Goal: Task Accomplishment & Management: Manage account settings

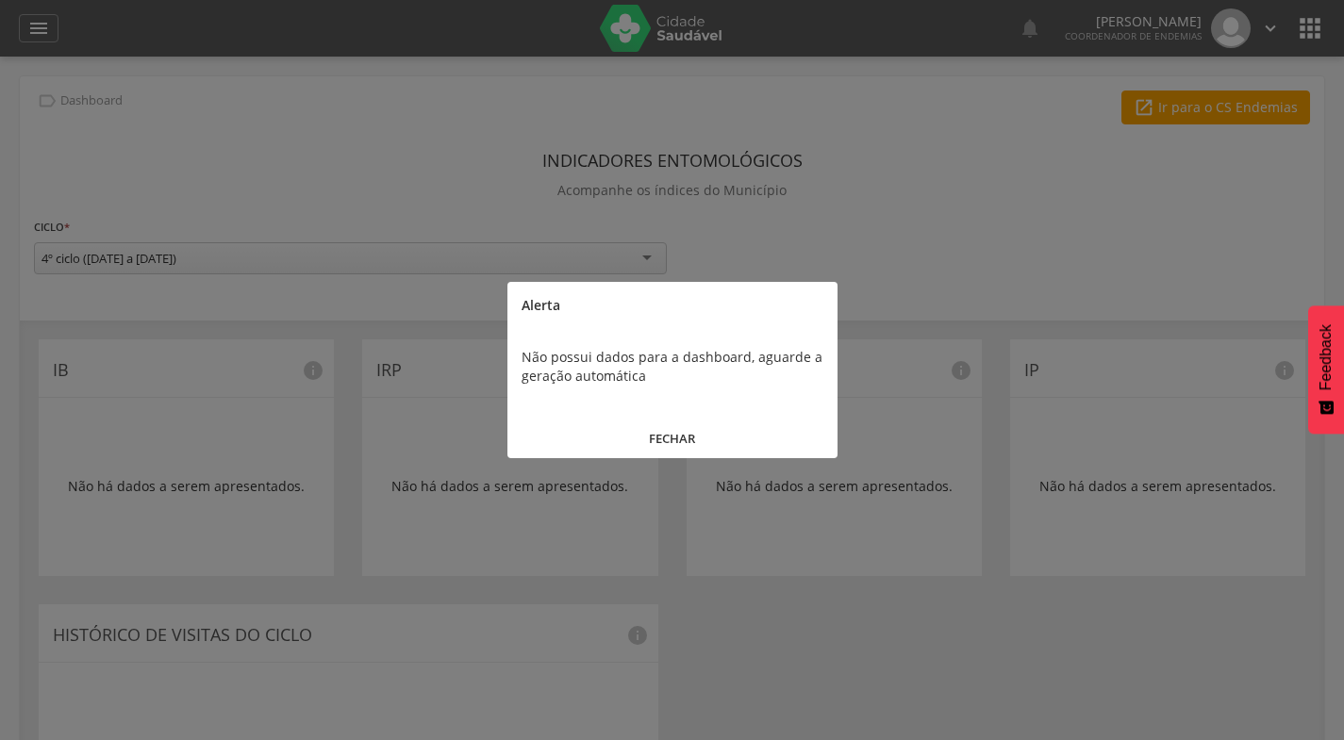
click at [689, 436] on button "FECHAR" at bounding box center [672, 439] width 330 height 41
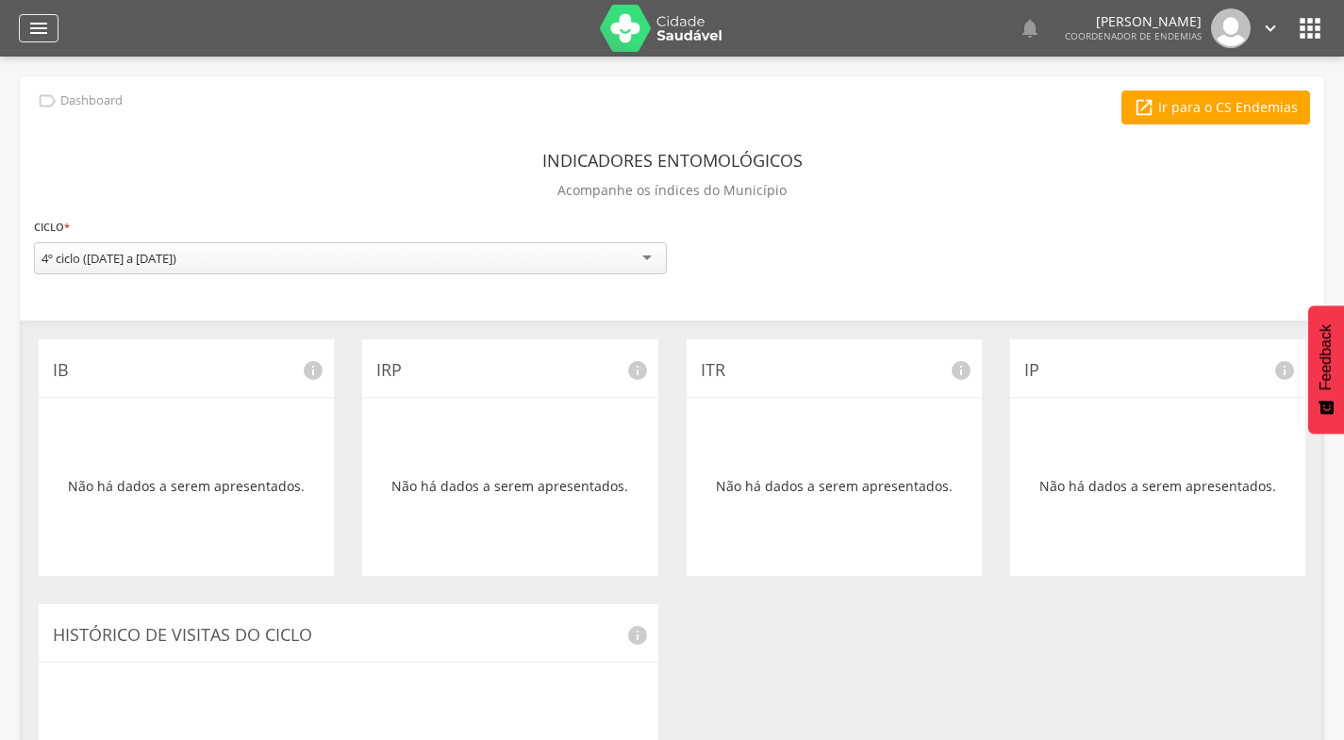
click at [29, 33] on icon "" at bounding box center [38, 28] width 23 height 23
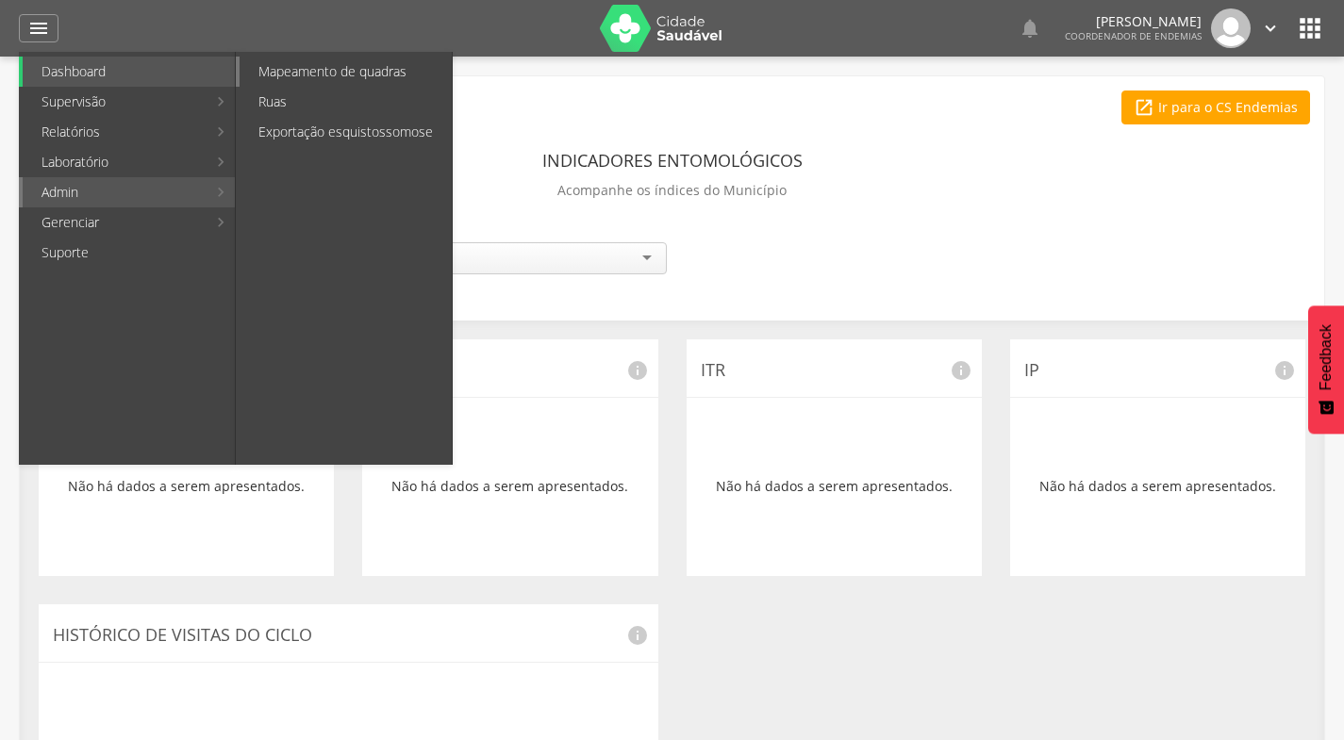
click at [298, 71] on link "Mapeamento de quadras" at bounding box center [346, 72] width 212 height 30
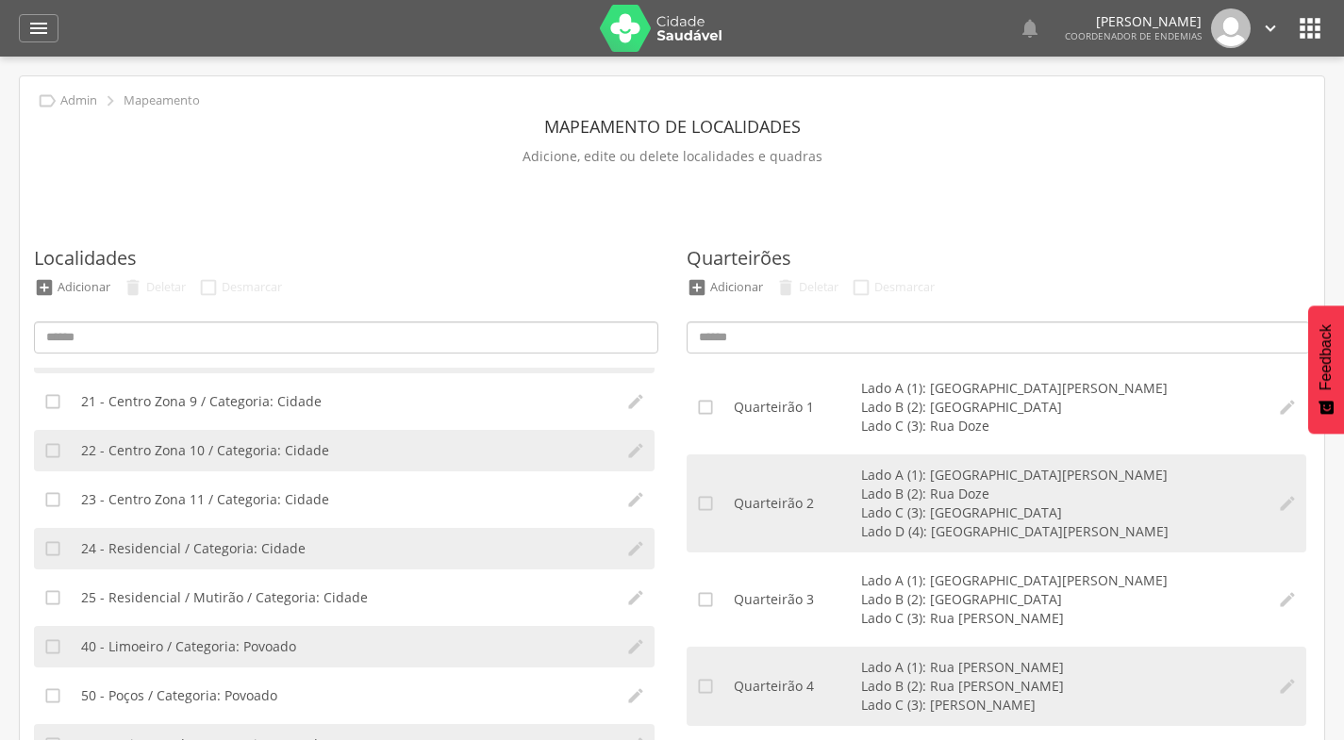
scroll to position [1000, 0]
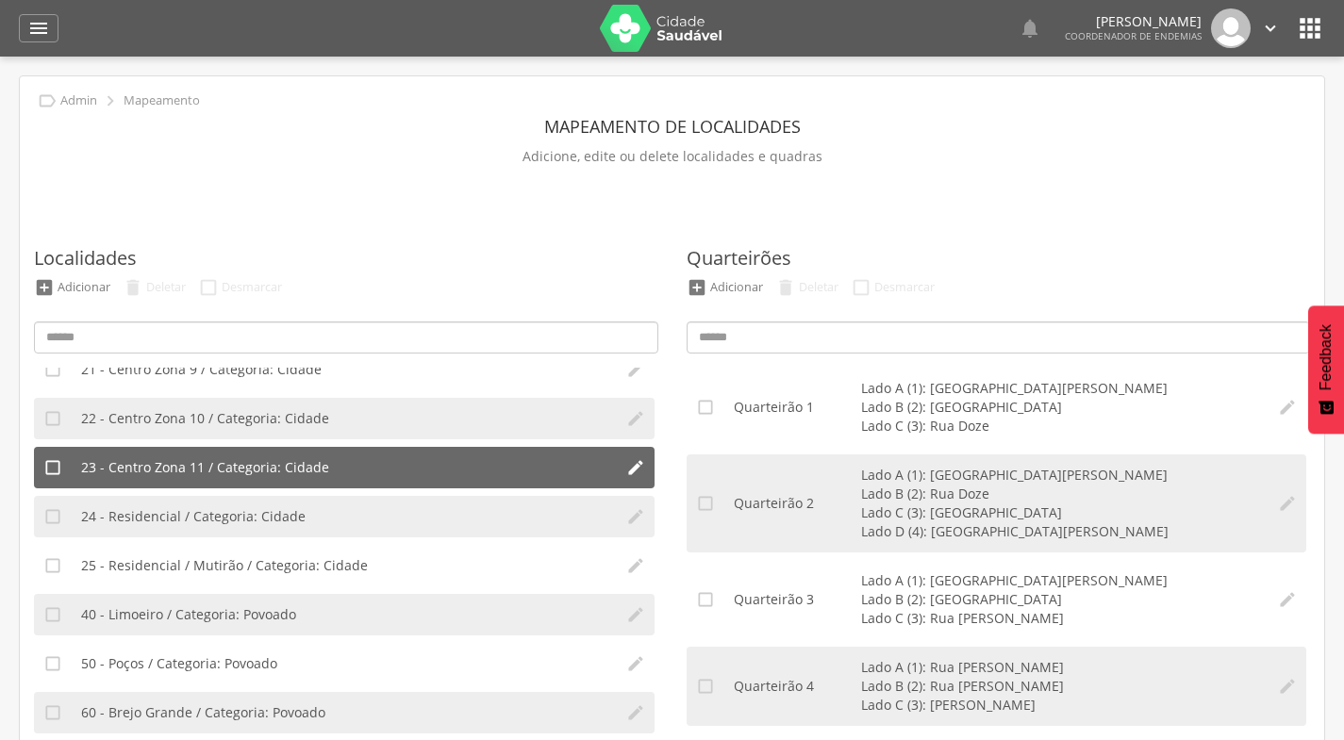
click at [375, 462] on li "23 - Centro Zona 11 / Categoria: Cidade" at bounding box center [344, 468] width 545 height 42
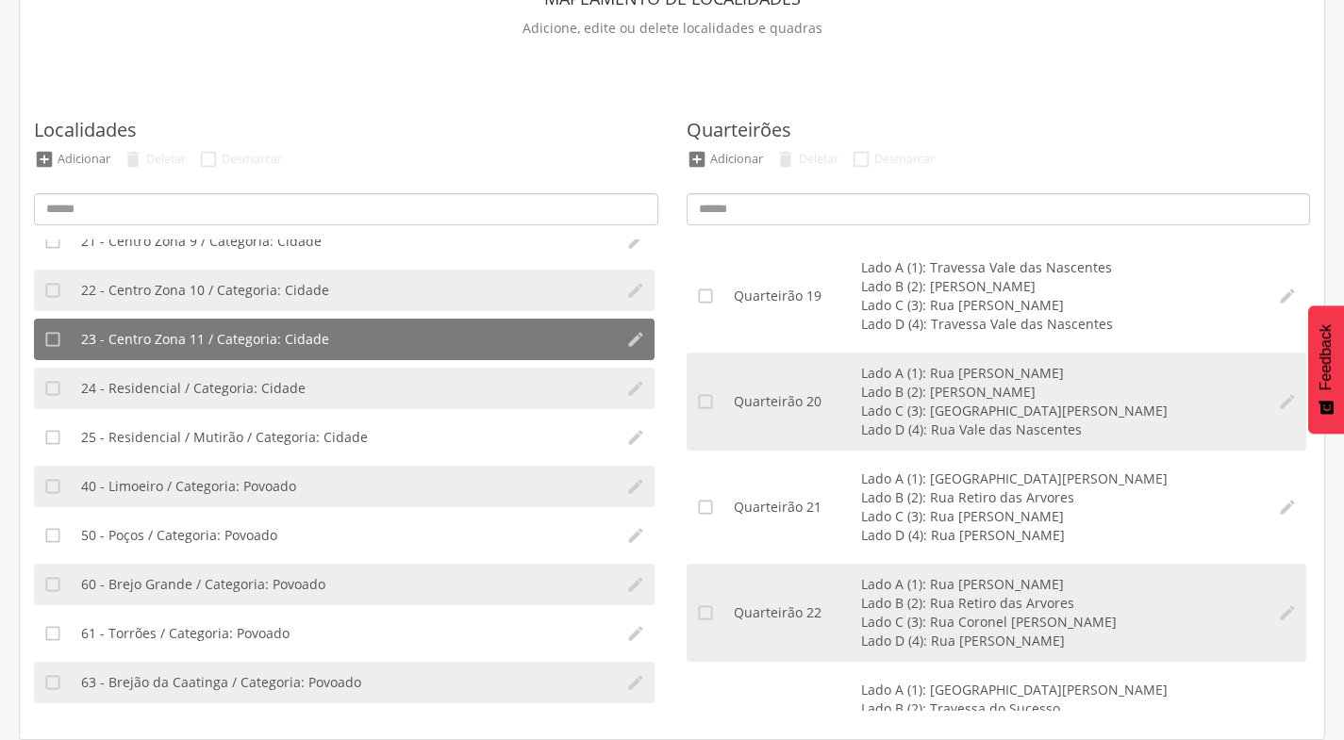
scroll to position [2381, 0]
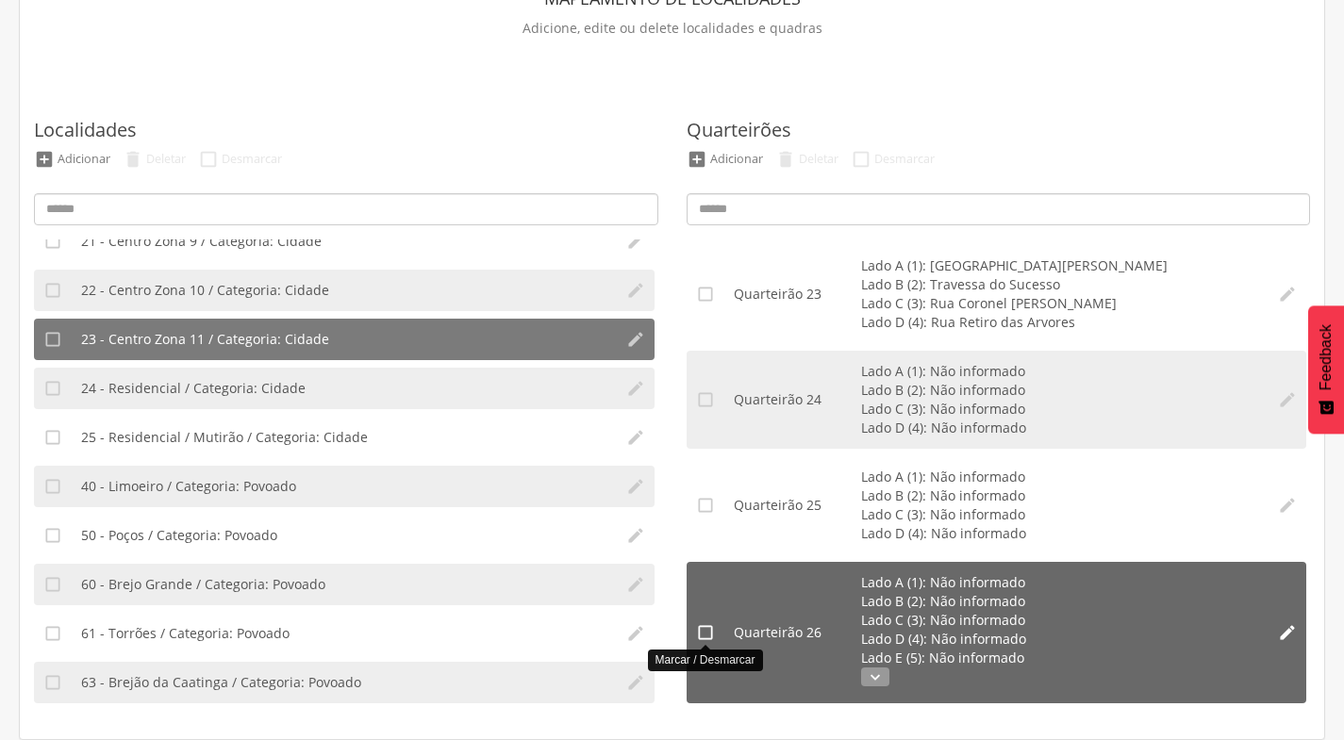
click at [707, 628] on icon "" at bounding box center [705, 633] width 19 height 19
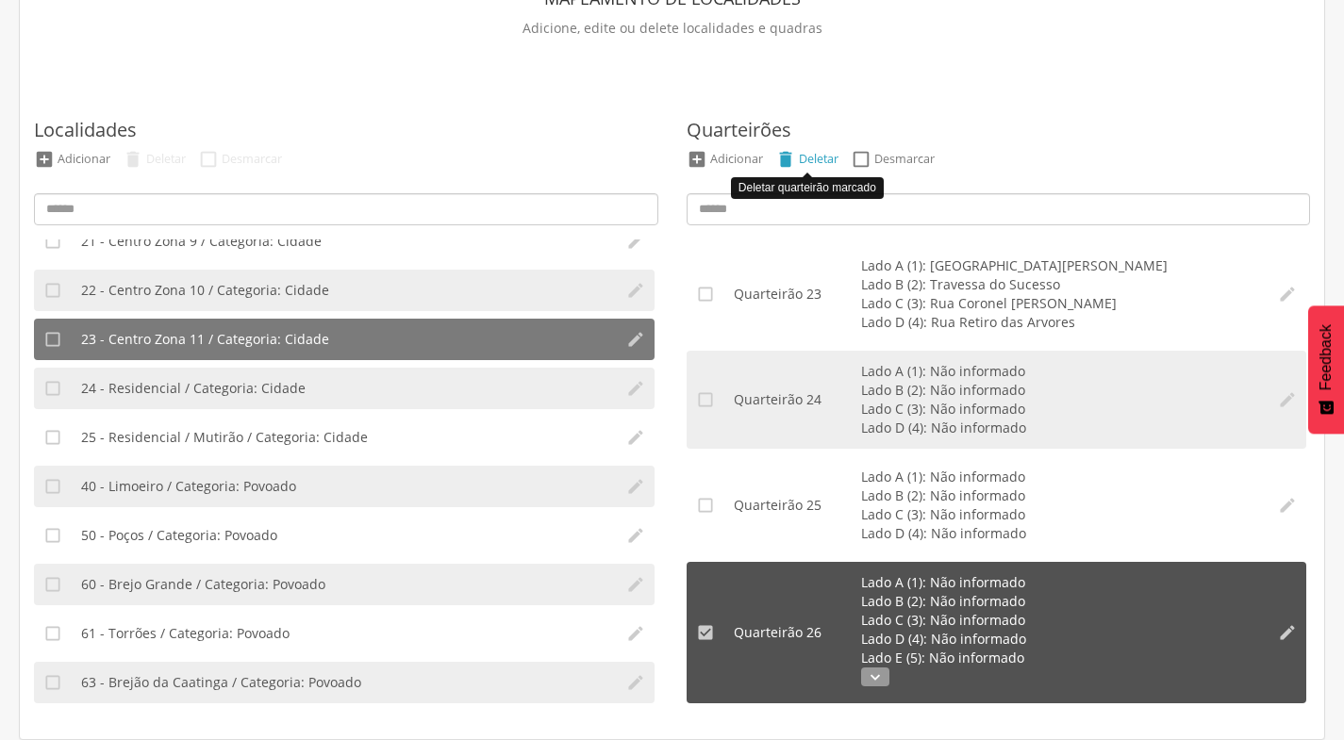
click at [820, 159] on div "Deletar" at bounding box center [819, 159] width 40 height 16
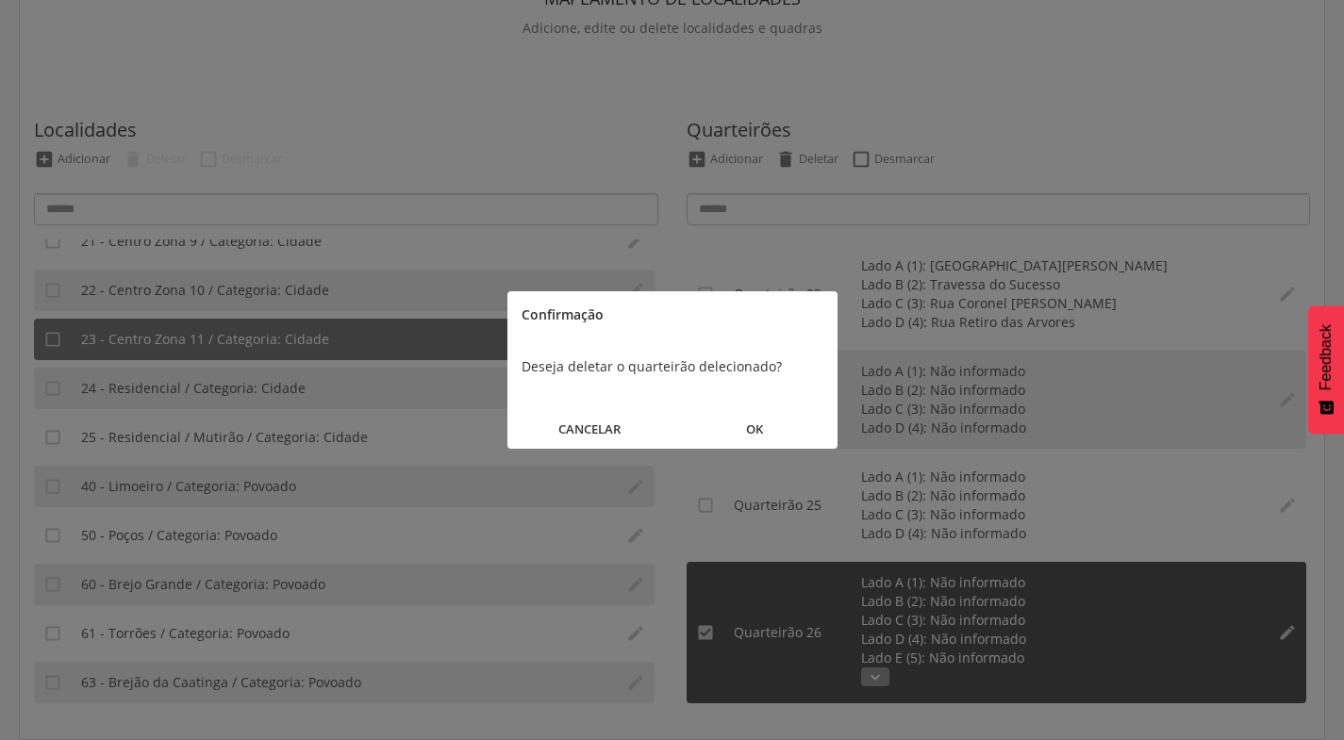
click at [755, 427] on button "OK" at bounding box center [755, 429] width 165 height 41
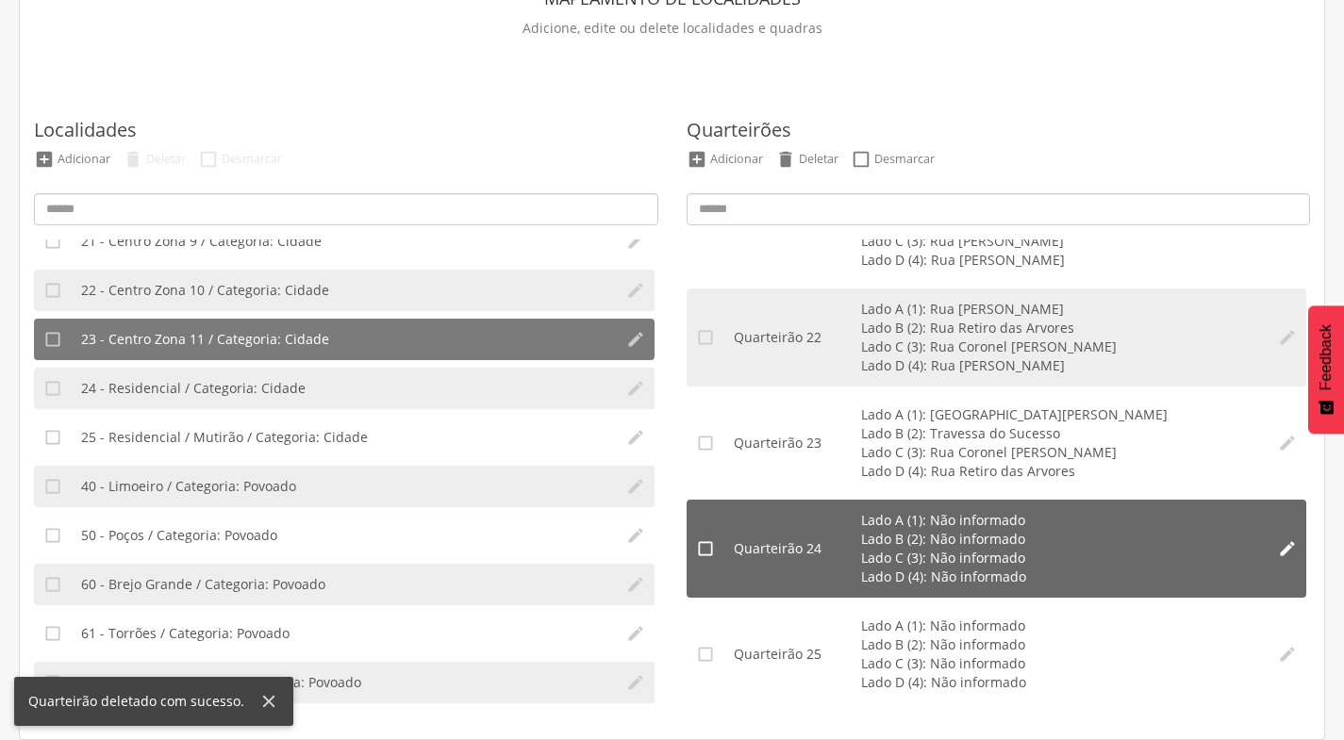
scroll to position [2232, 0]
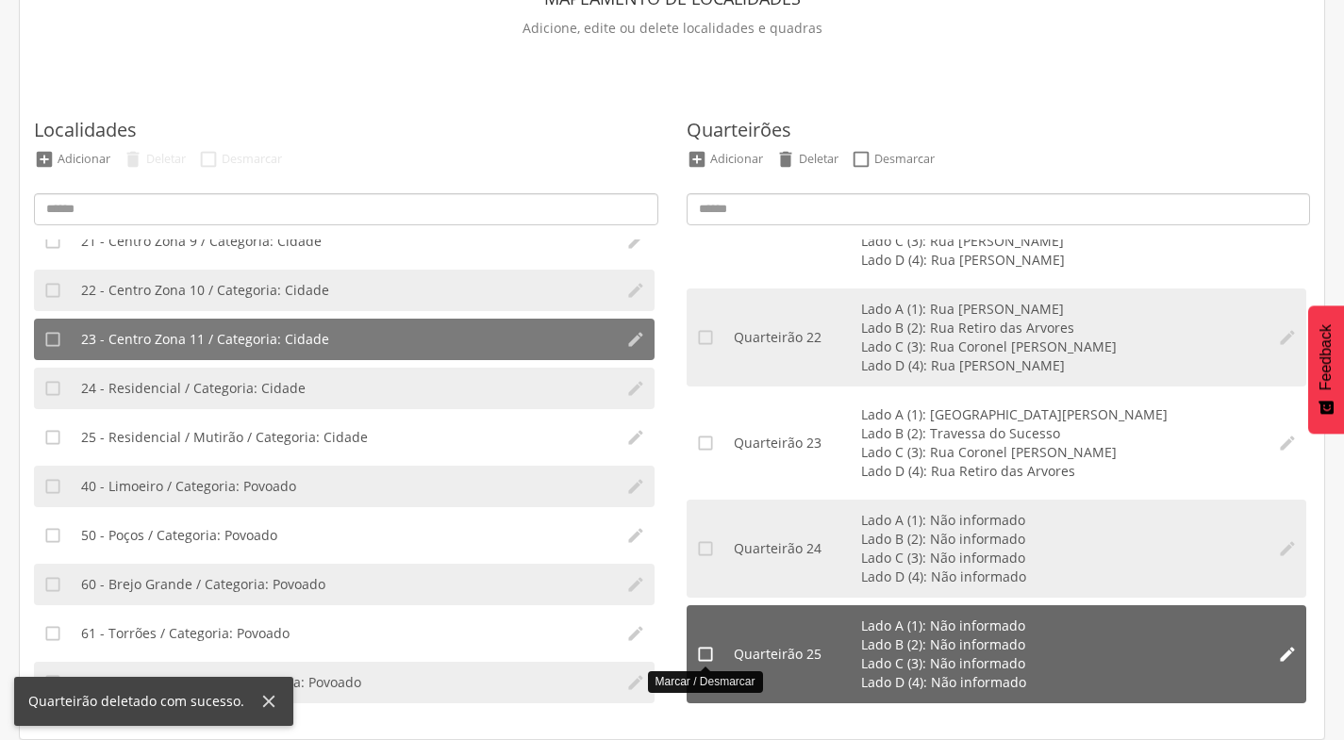
click at [707, 657] on icon "" at bounding box center [705, 654] width 19 height 19
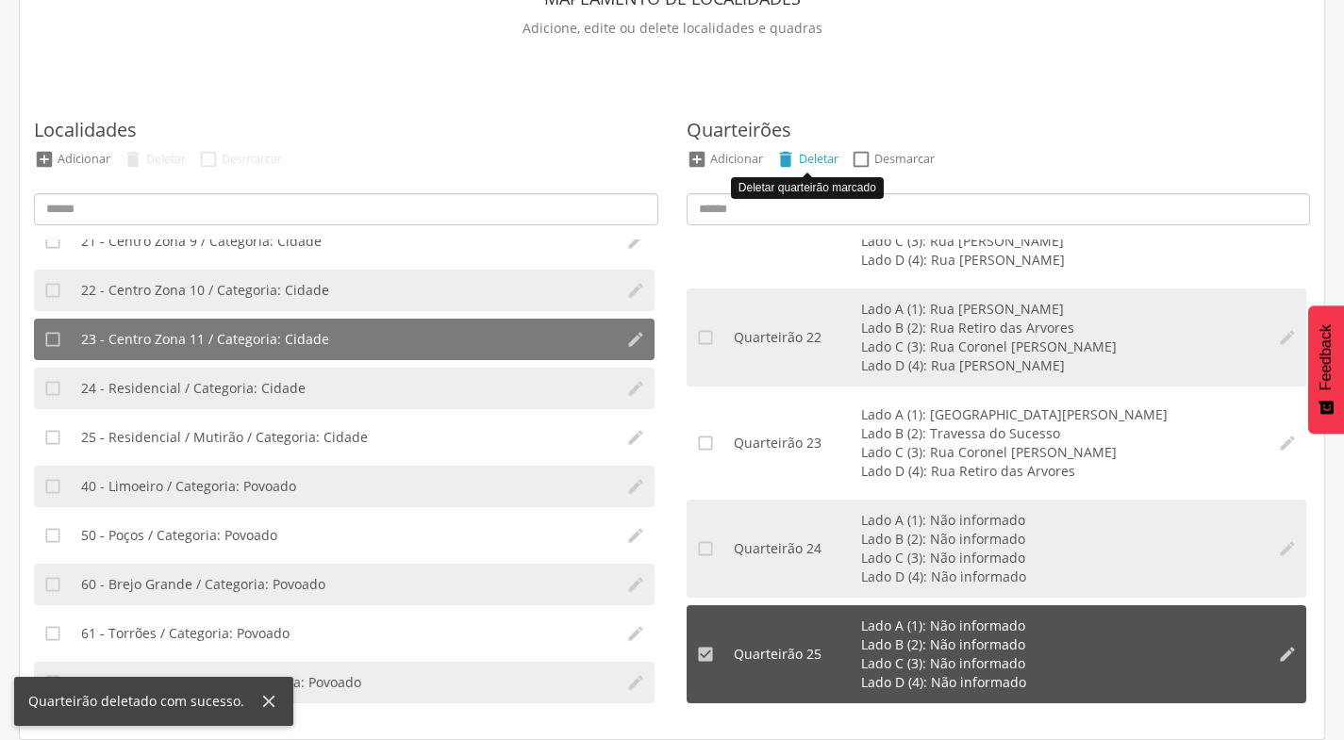
click at [824, 155] on div "Deletar" at bounding box center [819, 159] width 40 height 16
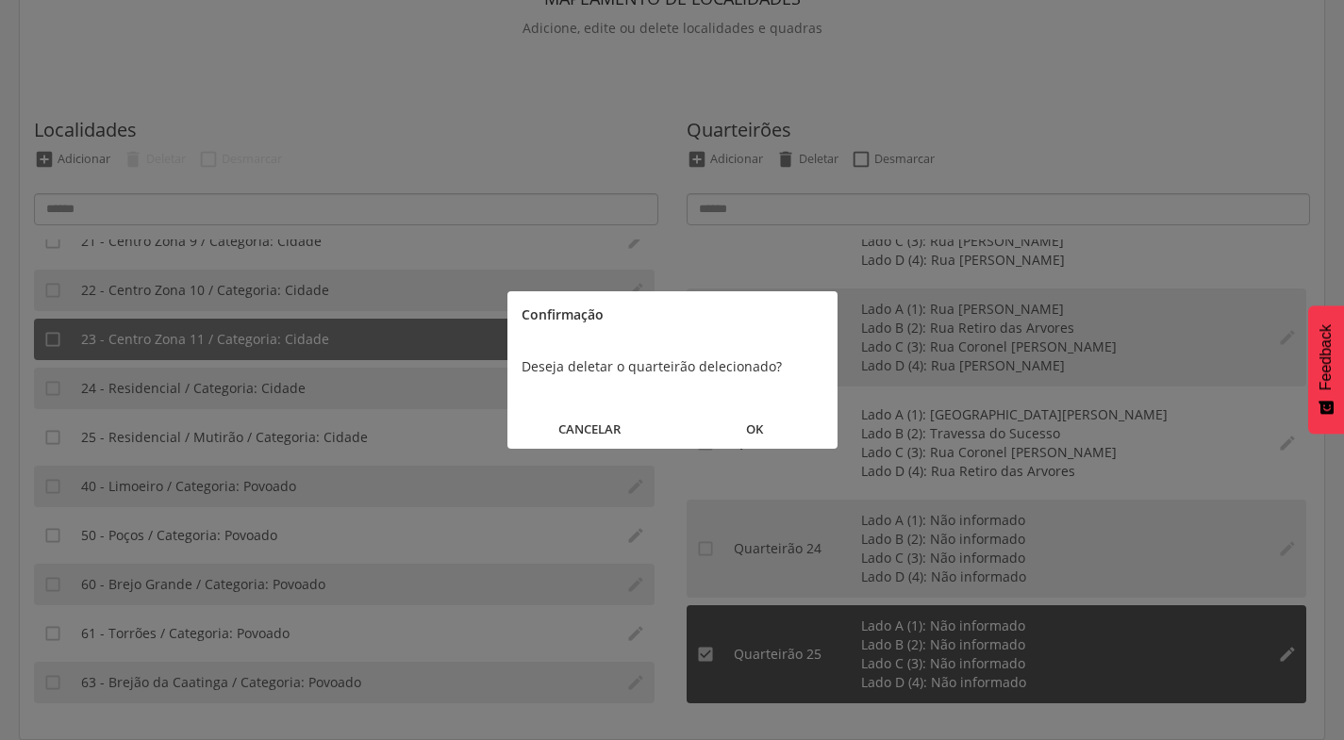
click at [754, 430] on button "OK" at bounding box center [755, 429] width 165 height 41
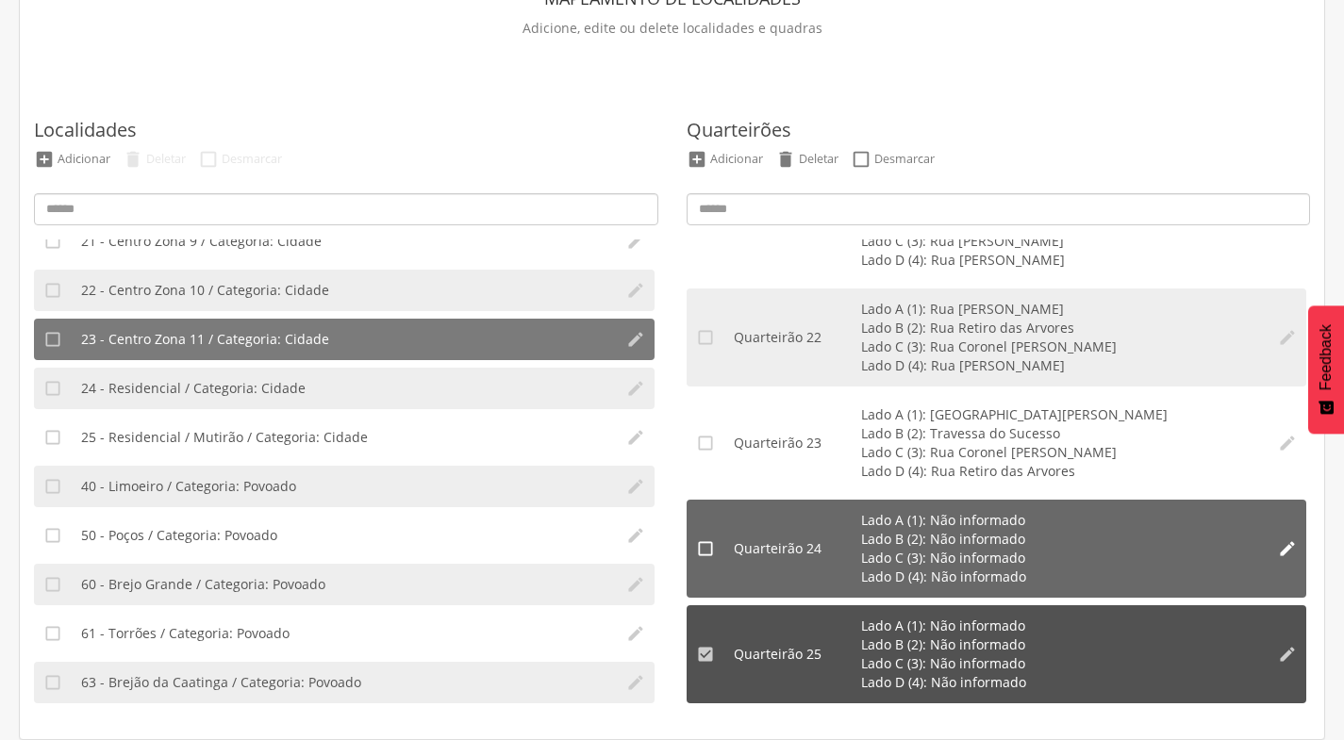
scroll to position [2126, 0]
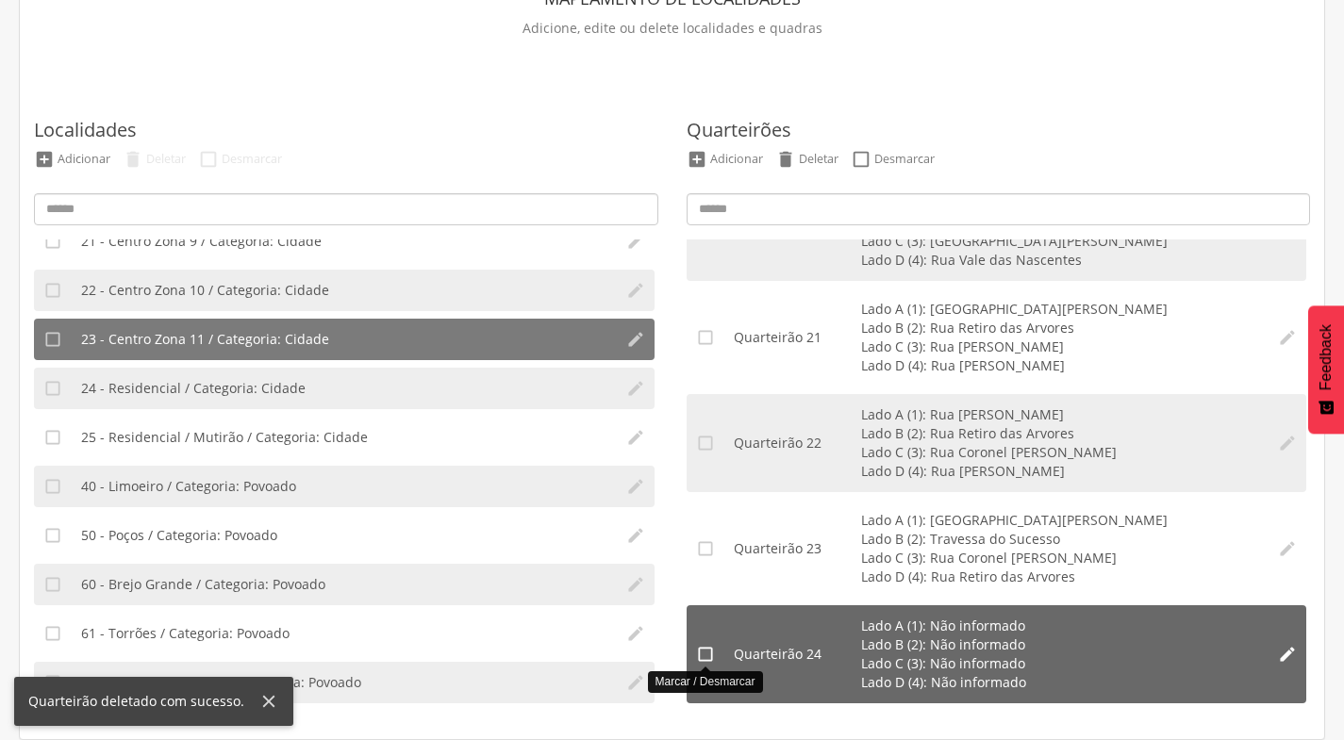
click at [706, 657] on icon "" at bounding box center [705, 654] width 19 height 19
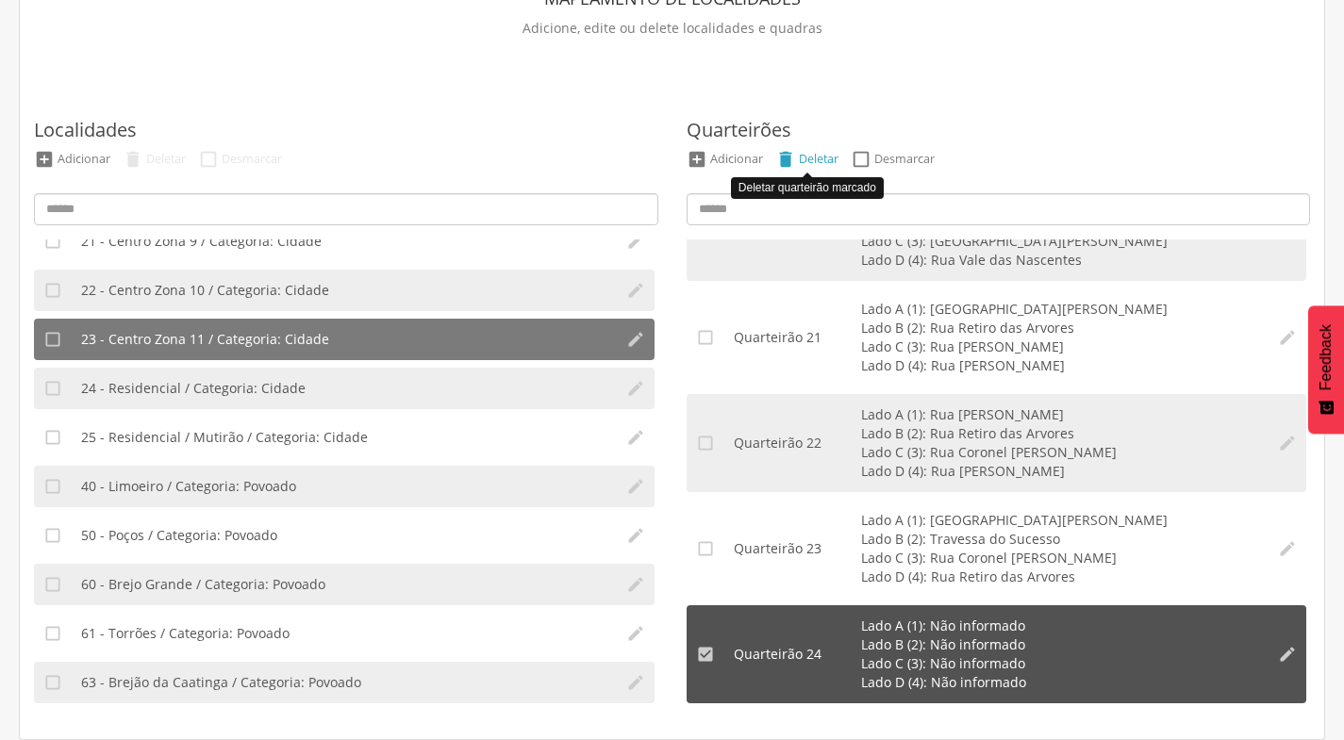
click at [809, 161] on div "Deletar" at bounding box center [819, 159] width 40 height 16
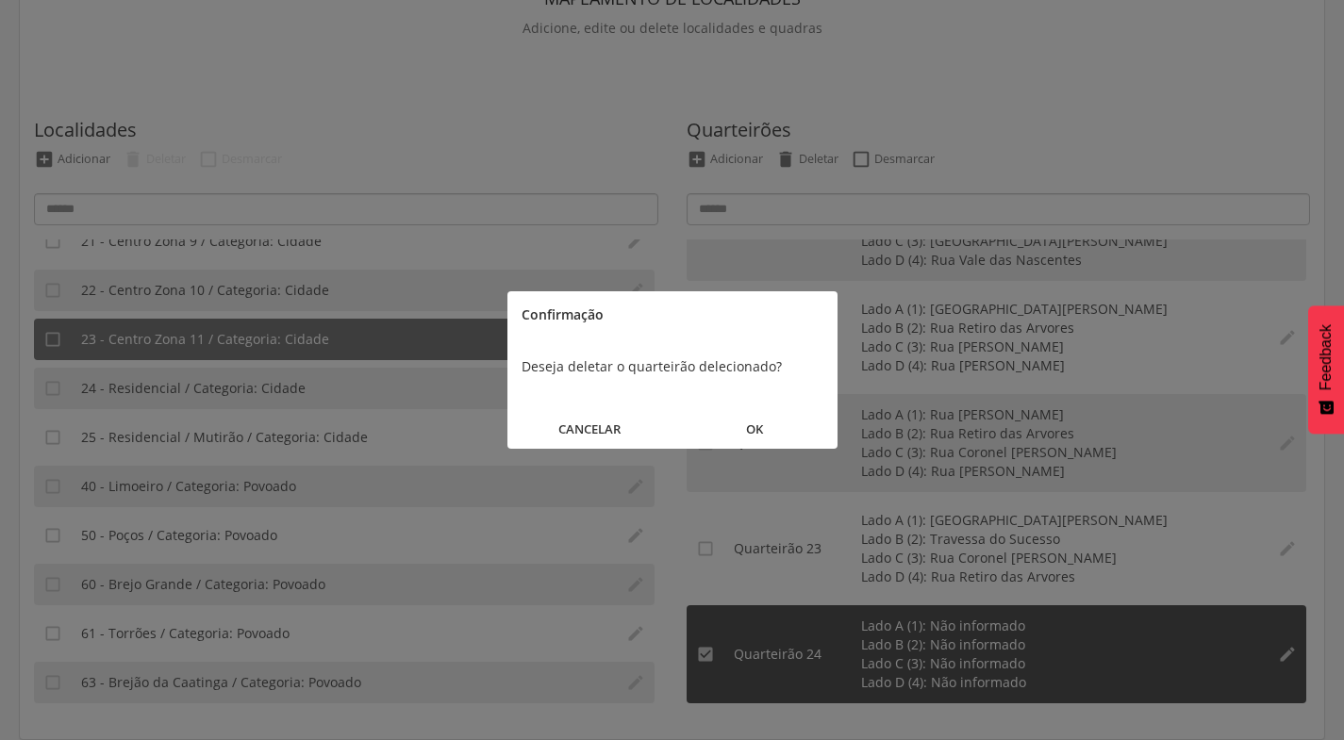
click at [752, 425] on button "OK" at bounding box center [755, 429] width 165 height 41
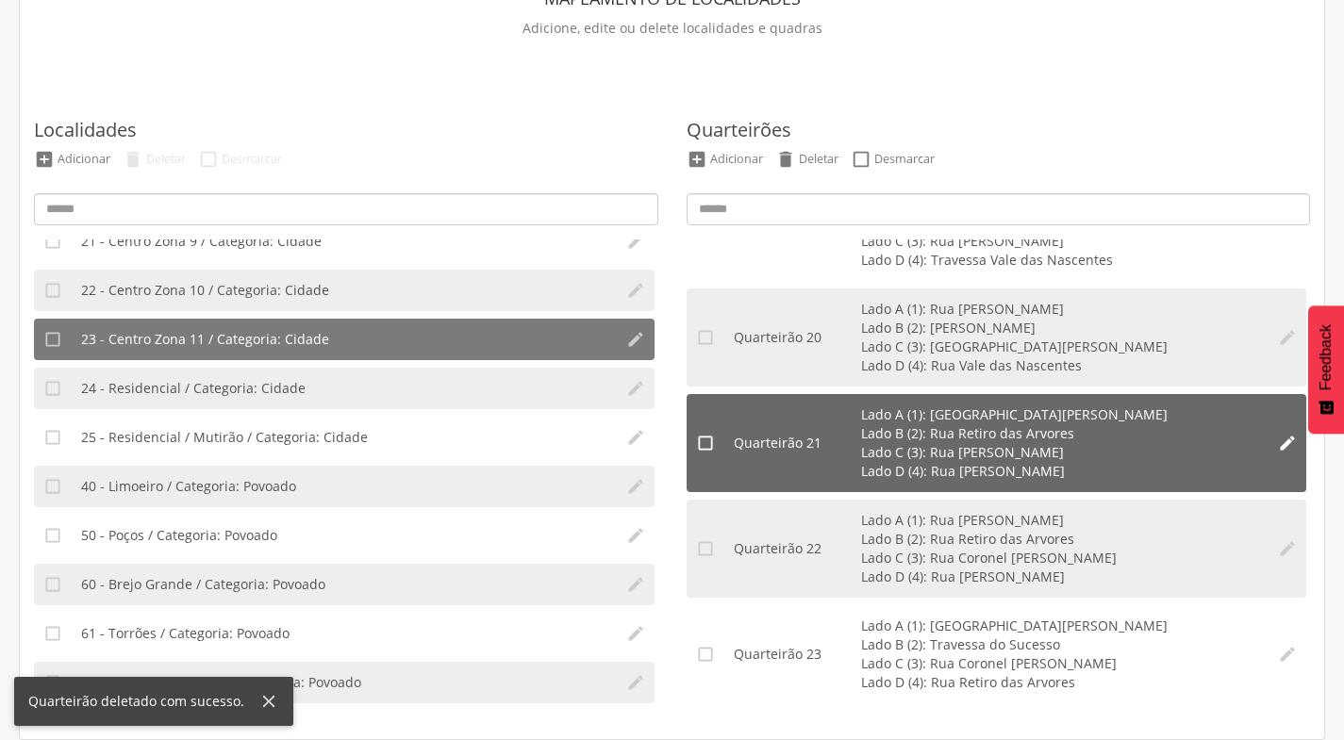
scroll to position [2021, 0]
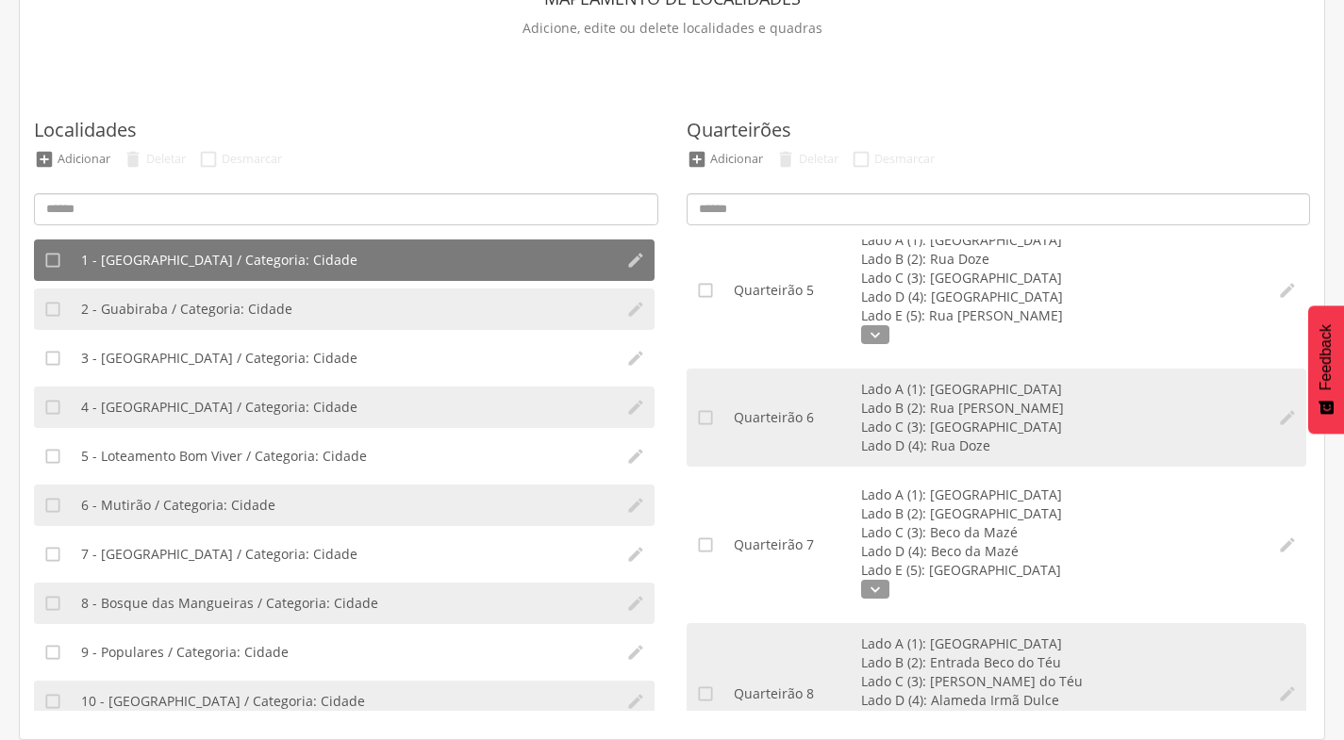
scroll to position [1609, 0]
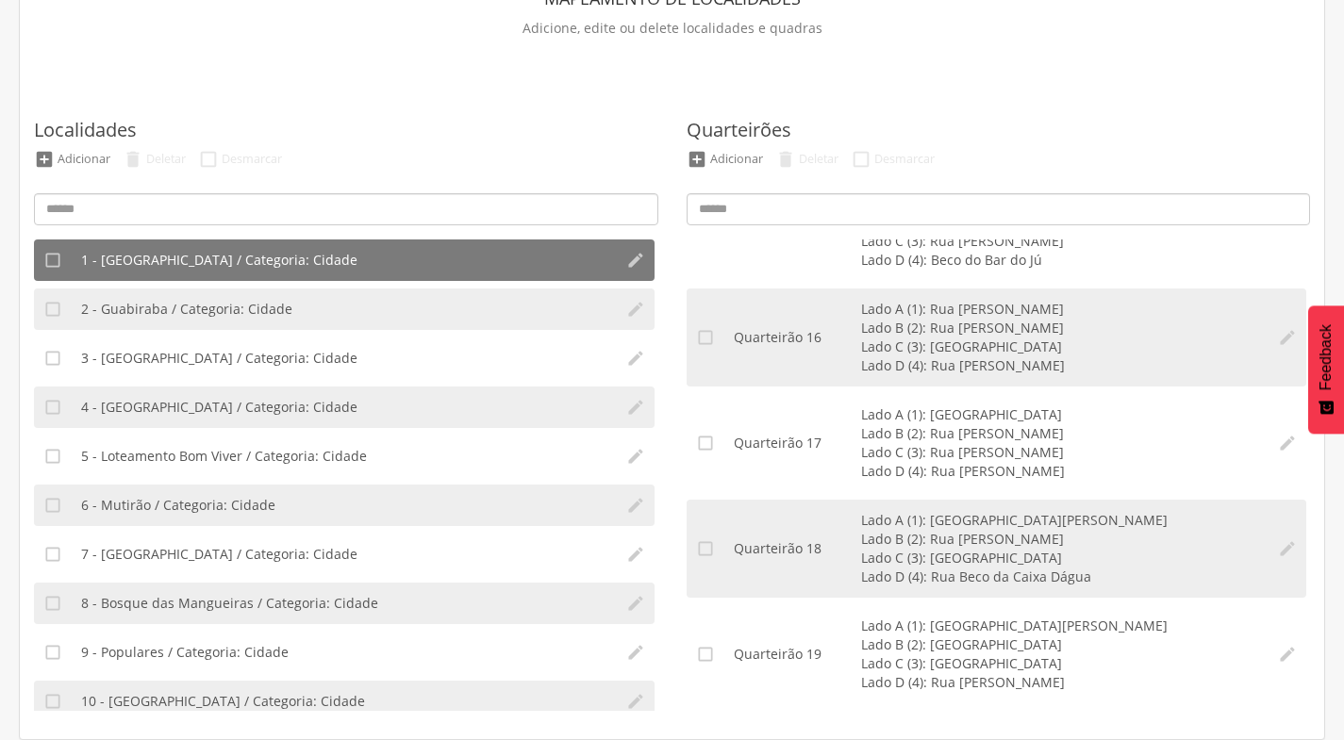
drag, startPoint x: 1352, startPoint y: 336, endPoint x: 1344, endPoint y: 569, distance: 233.1
click at [1343, 569] on html " Dashboard Supervisão Ranking Aplicativo desatualizado Última sincronização Ma…" at bounding box center [672, 242] width 1344 height 740
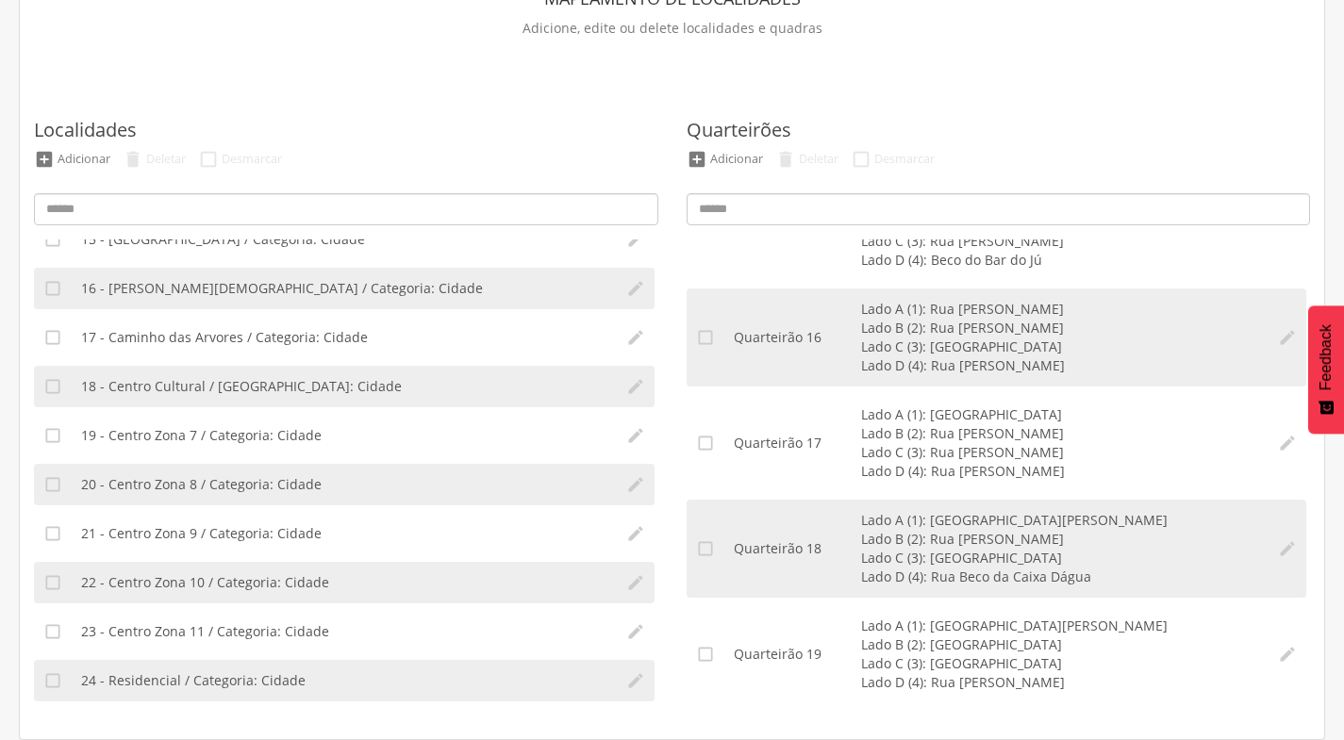
scroll to position [743, 0]
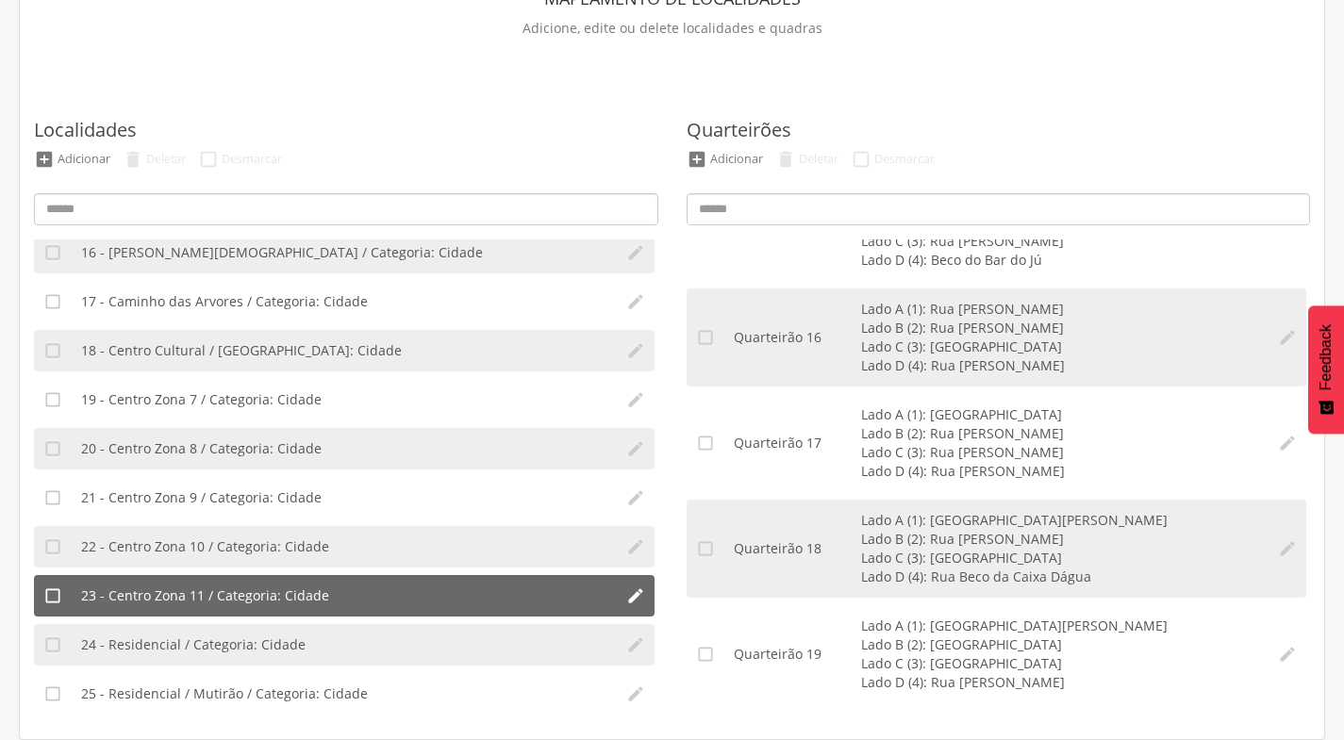
click at [394, 608] on li "23 - Centro Zona 11 / Categoria: Cidade" at bounding box center [344, 596] width 545 height 42
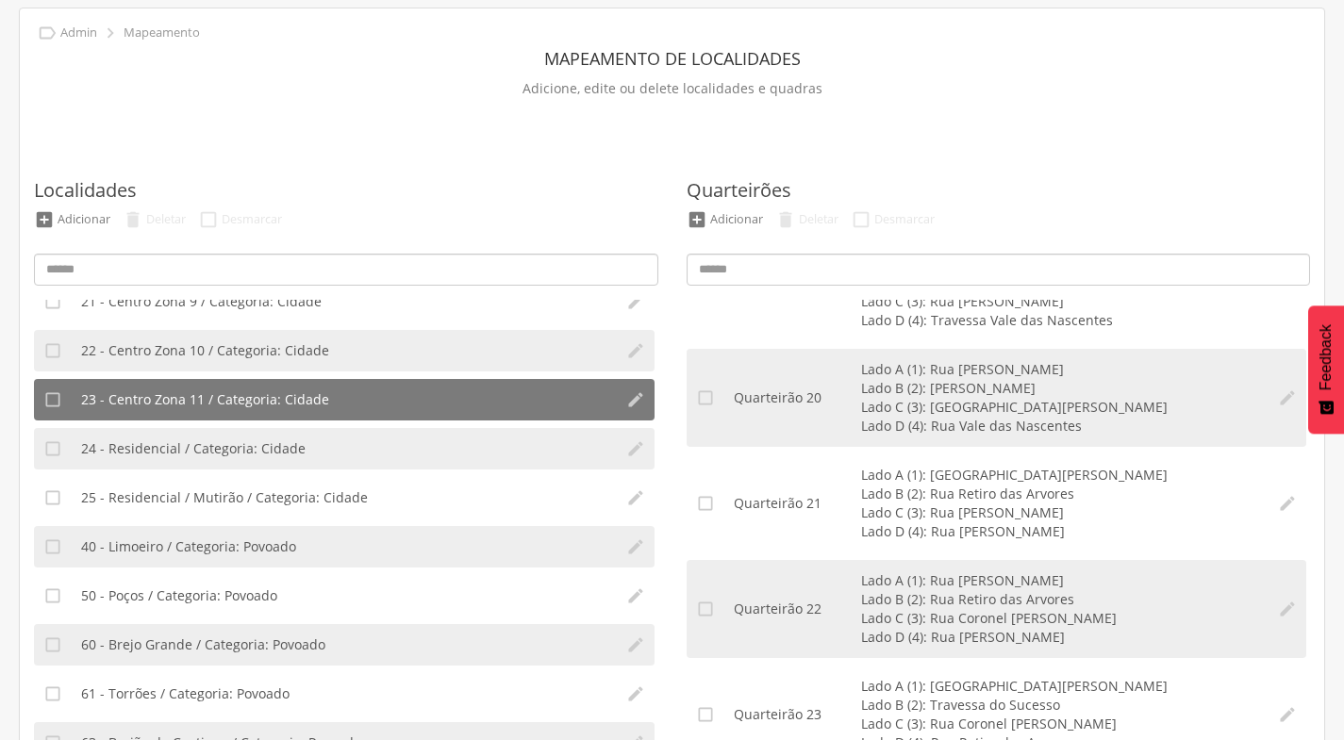
scroll to position [0, 0]
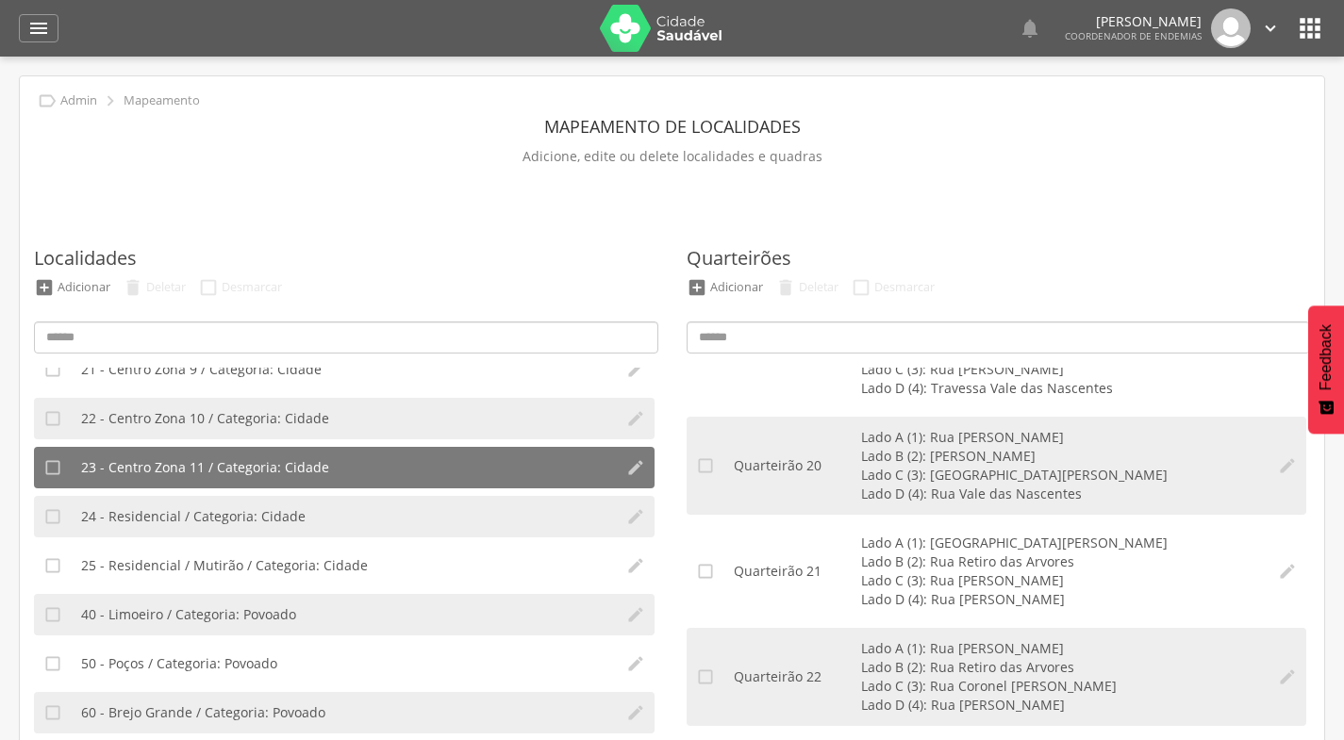
click at [1266, 27] on icon "" at bounding box center [1270, 28] width 21 height 21
click at [1151, 103] on link "Sair" at bounding box center [1205, 109] width 149 height 24
